Goal: Use online tool/utility: Utilize a website feature to perform a specific function

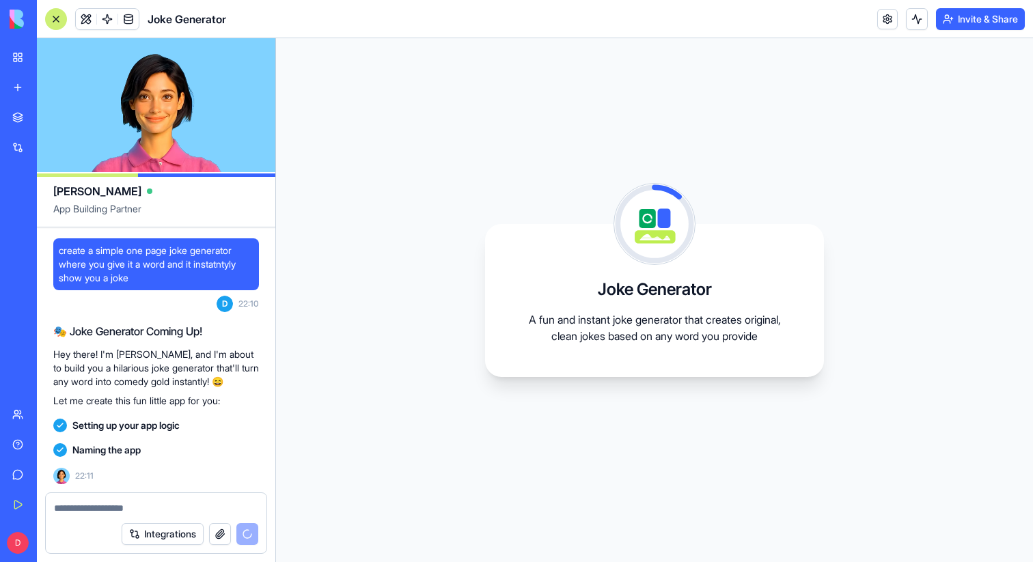
scroll to position [46, 0]
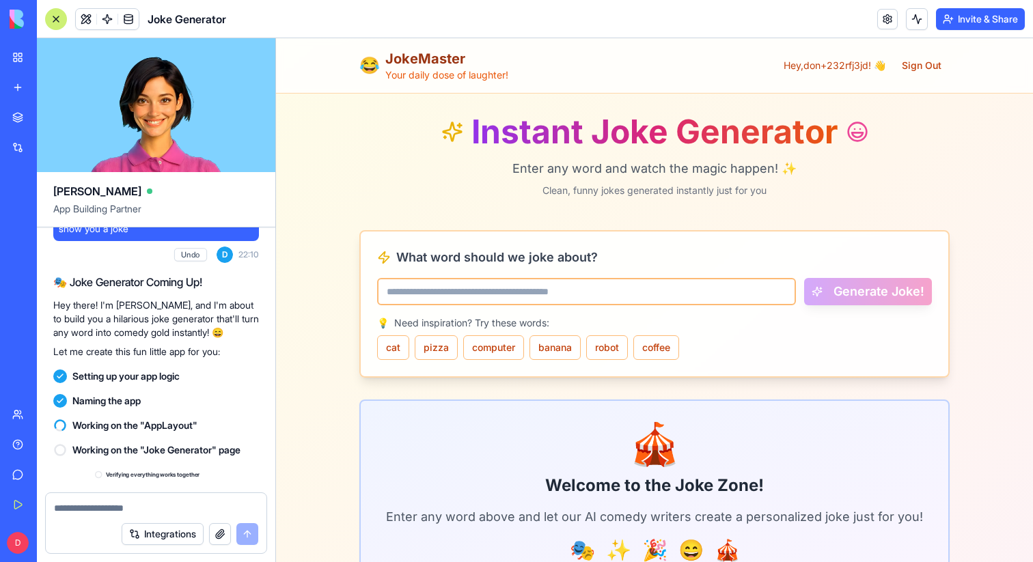
scroll to position [230, 0]
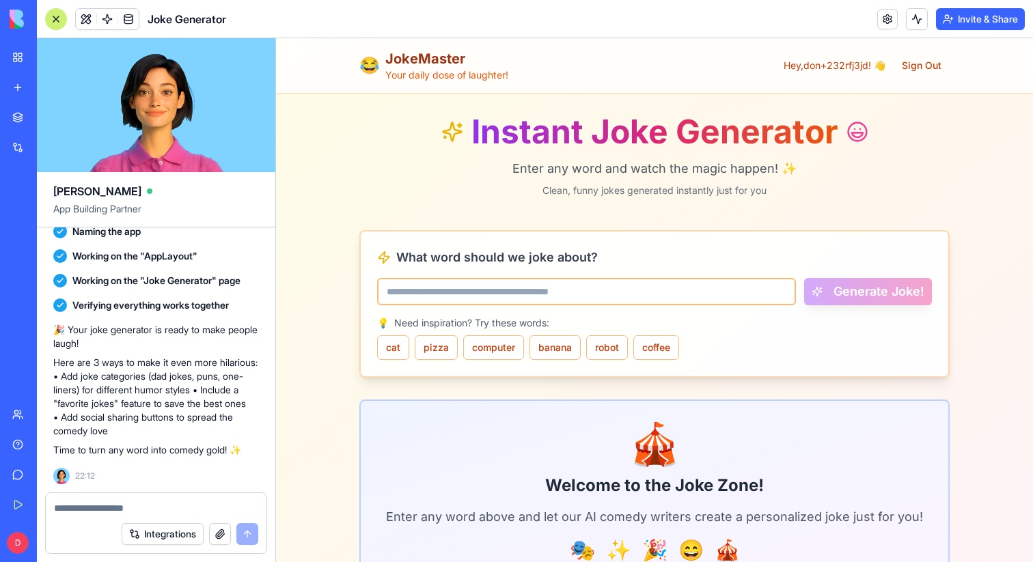
click at [407, 298] on input "What word should we joke about?" at bounding box center [586, 291] width 419 height 27
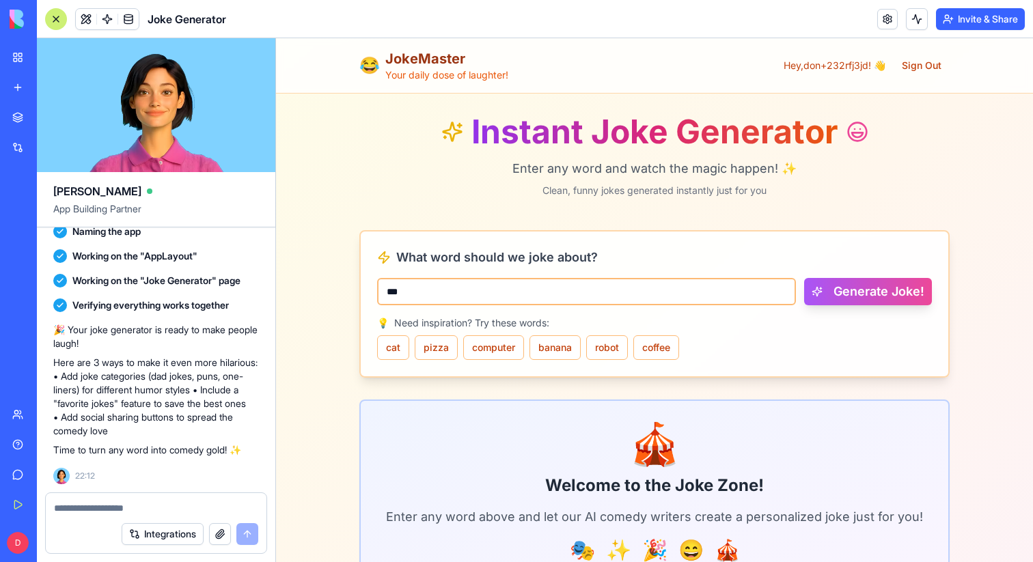
type input "***"
click at [804, 278] on button "Generate Joke!" at bounding box center [868, 291] width 128 height 27
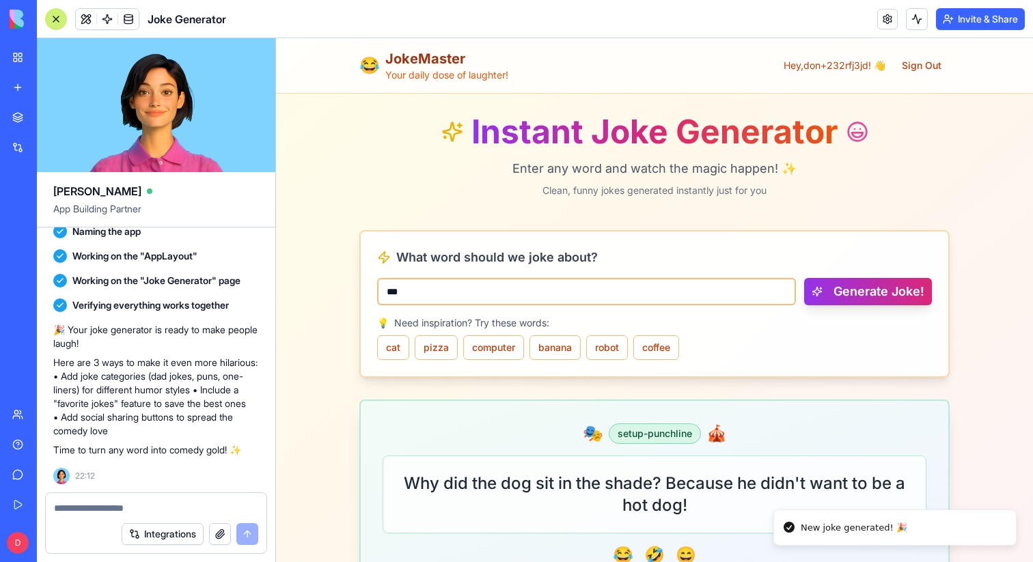
click at [866, 290] on button "Generate Joke!" at bounding box center [868, 291] width 128 height 27
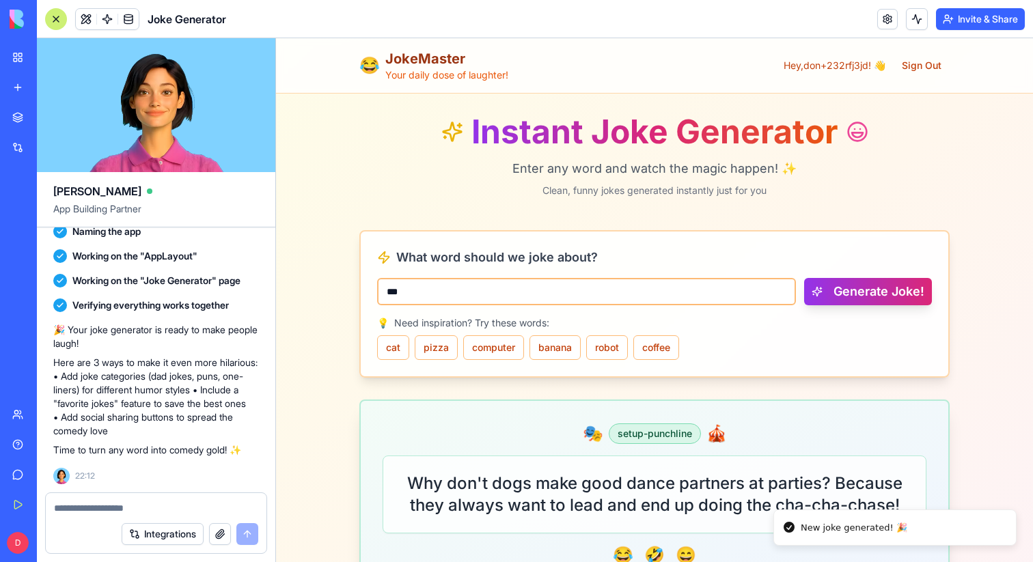
click at [866, 290] on button "Generate Joke!" at bounding box center [868, 291] width 128 height 27
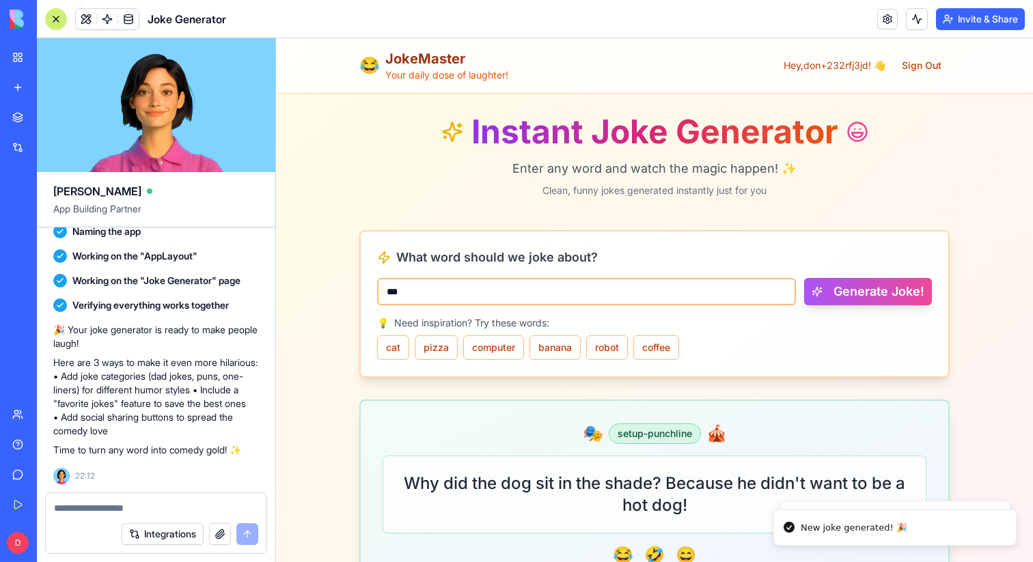
click at [866, 289] on button "Generate Joke!" at bounding box center [868, 291] width 128 height 27
click at [866, 288] on button "Generate Joke!" at bounding box center [868, 291] width 128 height 27
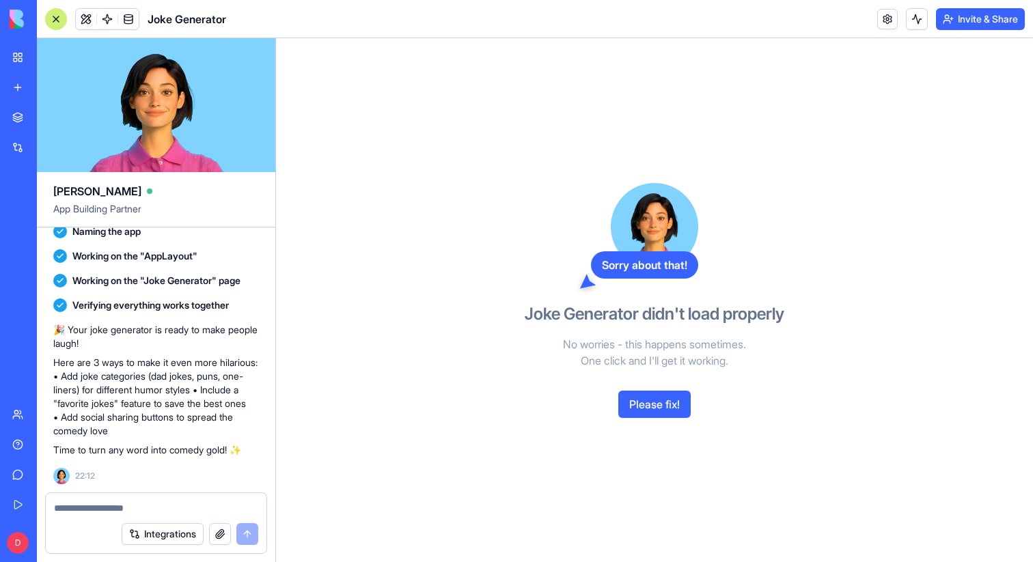
click at [653, 396] on button "Please fix!" at bounding box center [654, 404] width 72 height 27
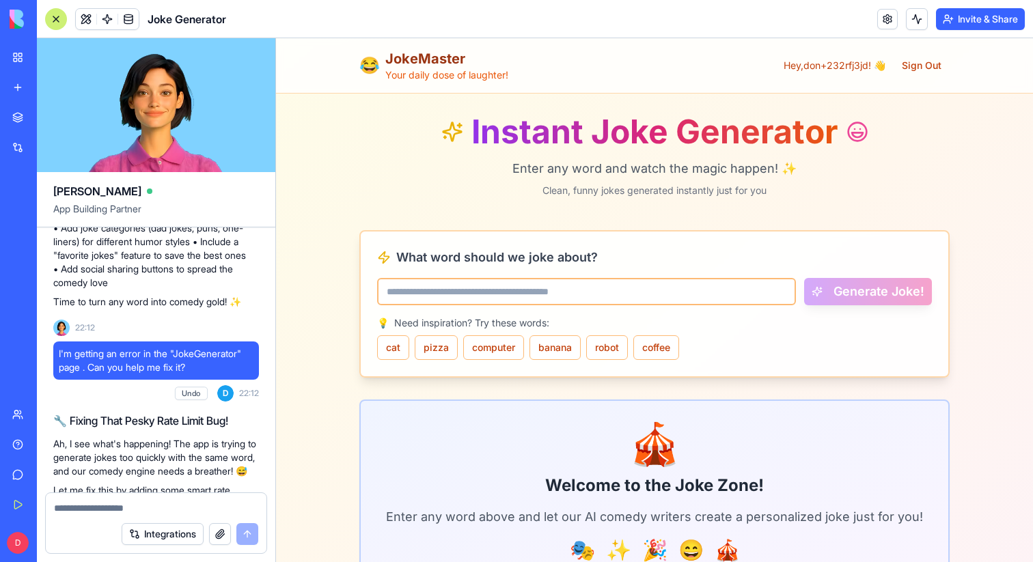
scroll to position [667, 0]
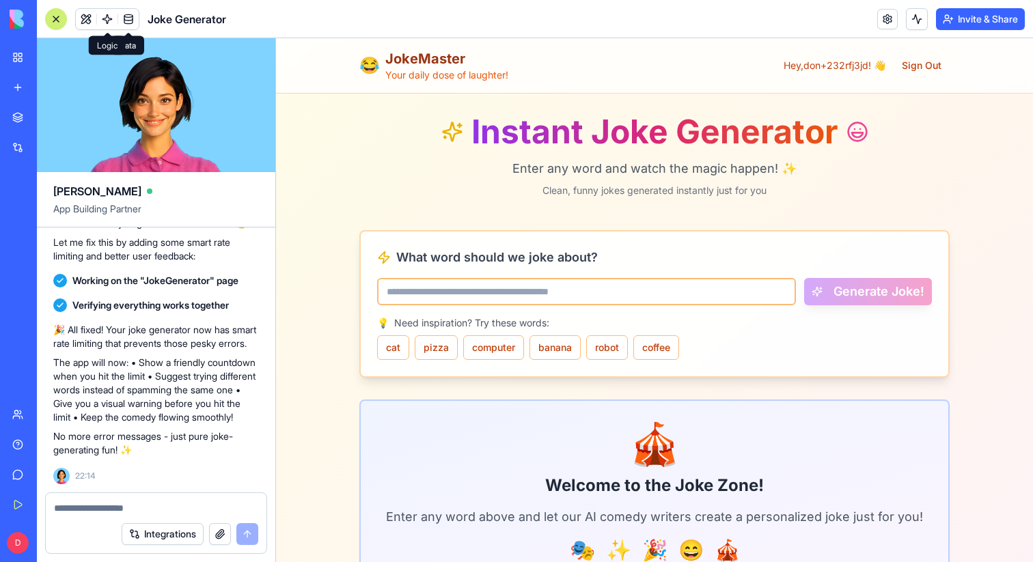
click at [89, 18] on span at bounding box center [107, 19] width 38 height 38
